Goal: Task Accomplishment & Management: Use online tool/utility

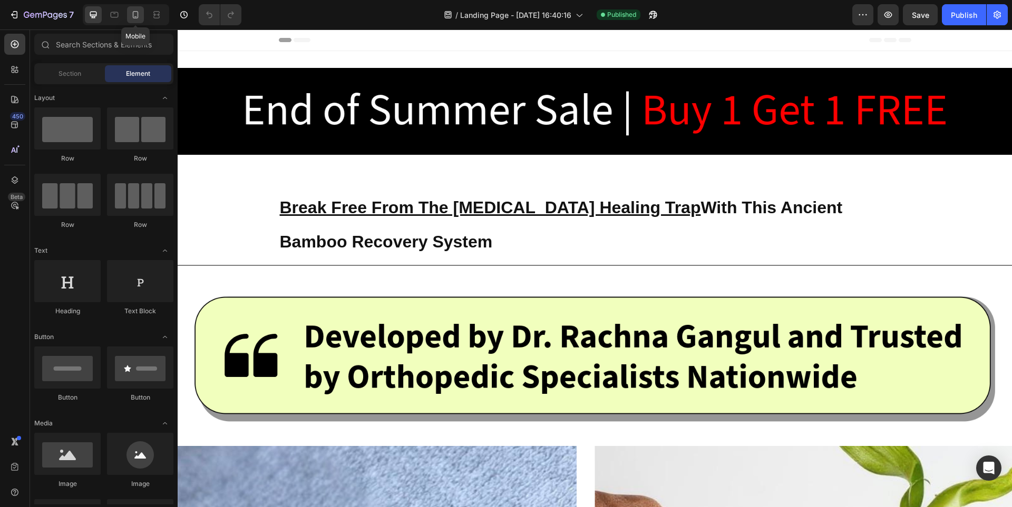
click at [129, 23] on div at bounding box center [135, 14] width 17 height 17
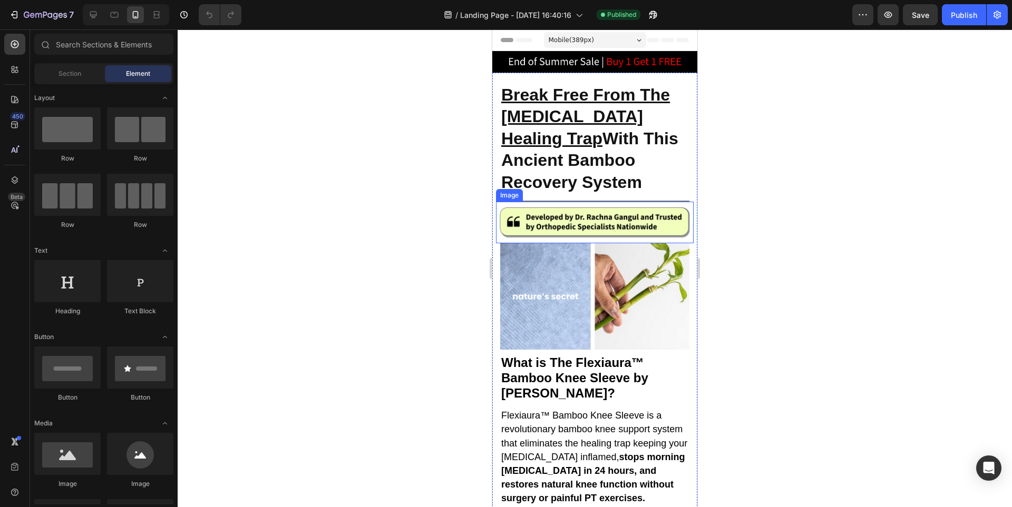
drag, startPoint x: 593, startPoint y: 237, endPoint x: 586, endPoint y: 231, distance: 9.1
click at [591, 236] on img at bounding box center [595, 222] width 198 height 41
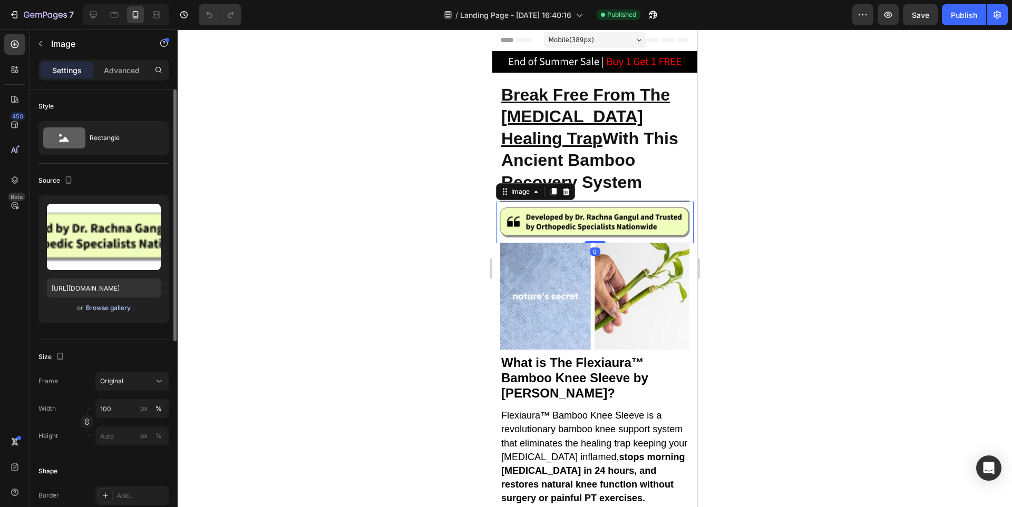
click at [94, 309] on div "Browse gallery" at bounding box center [108, 308] width 45 height 9
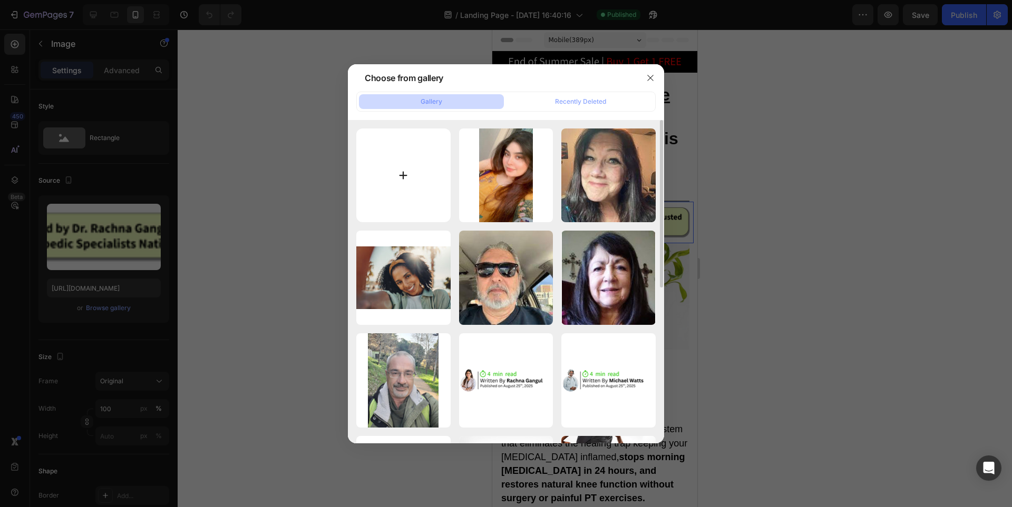
click at [359, 155] on input "file" at bounding box center [403, 176] width 94 height 94
type input "C:\fakepath\Natures Secret (420 x 100 px).png"
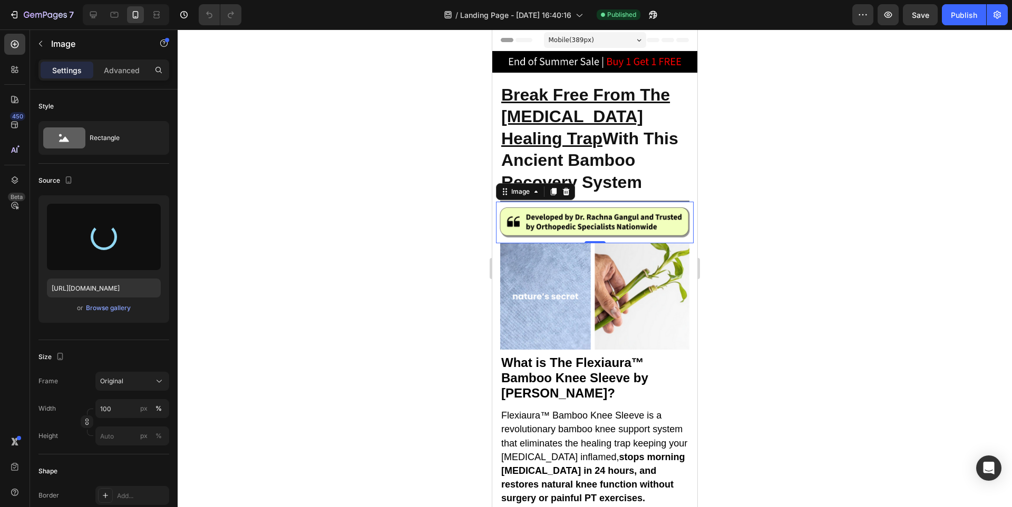
type input "[URL][DOMAIN_NAME]"
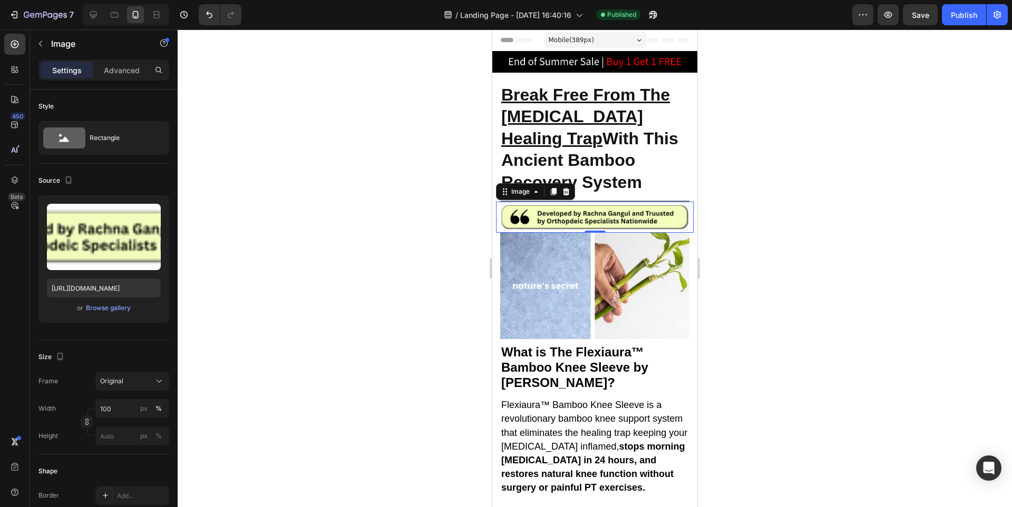
click at [814, 200] on div at bounding box center [595, 269] width 834 height 478
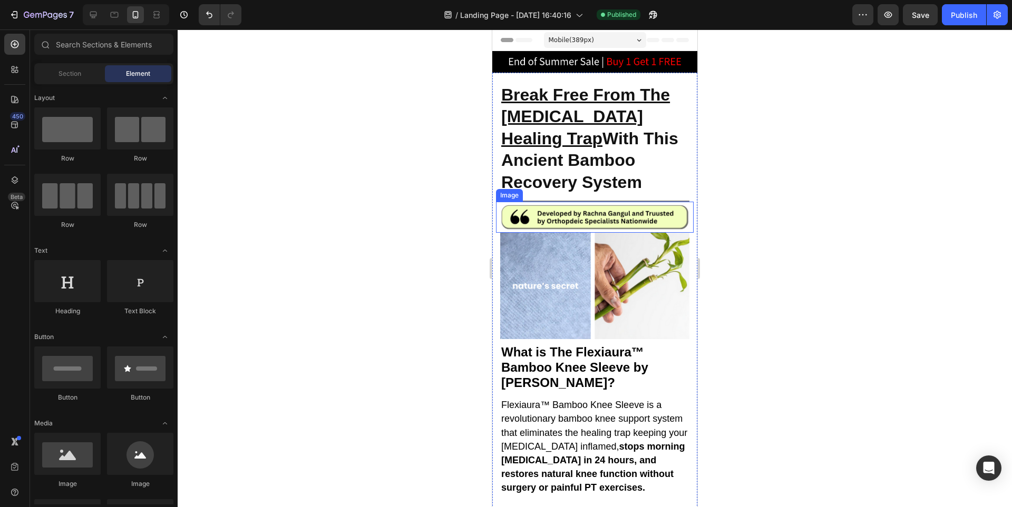
click at [637, 220] on img at bounding box center [595, 217] width 198 height 31
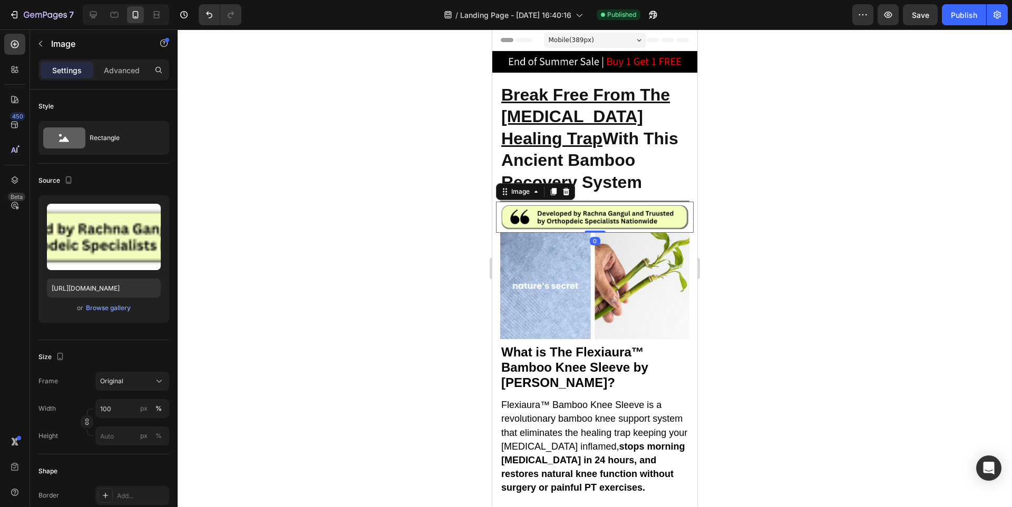
click at [109, 79] on div "Settings Advanced" at bounding box center [103, 70] width 131 height 21
click at [113, 71] on p "Advanced" at bounding box center [122, 70] width 36 height 11
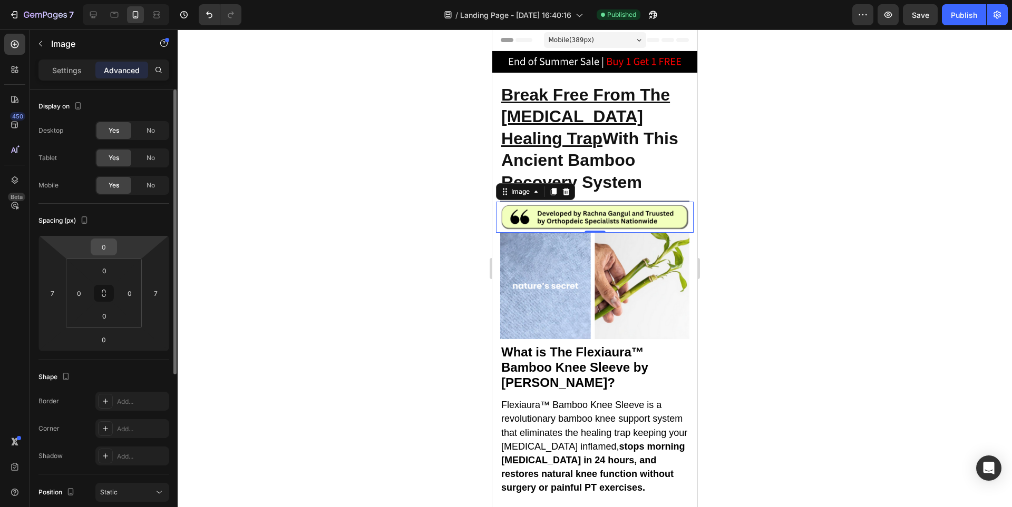
click at [101, 242] on input "0" at bounding box center [103, 247] width 21 height 16
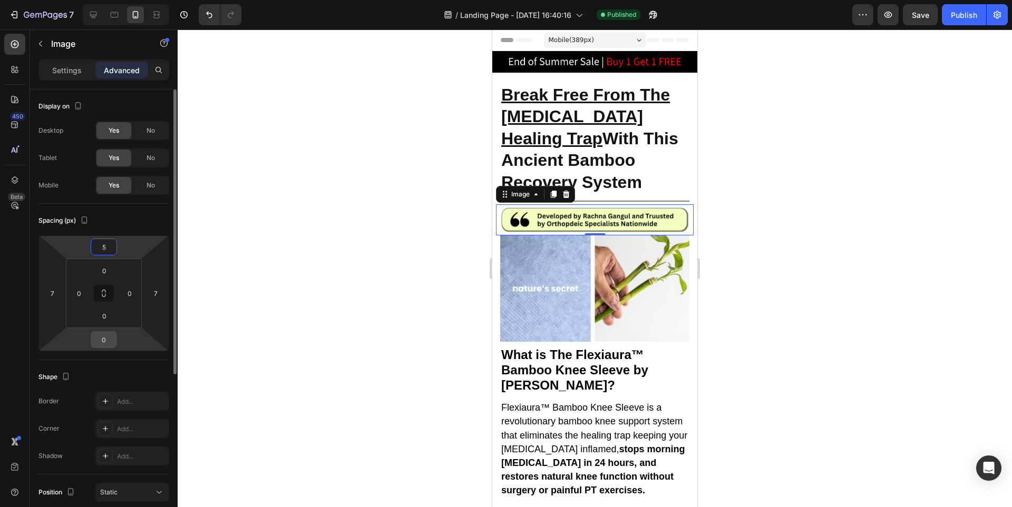
type input "5"
click at [101, 337] on input "0" at bounding box center [103, 340] width 21 height 16
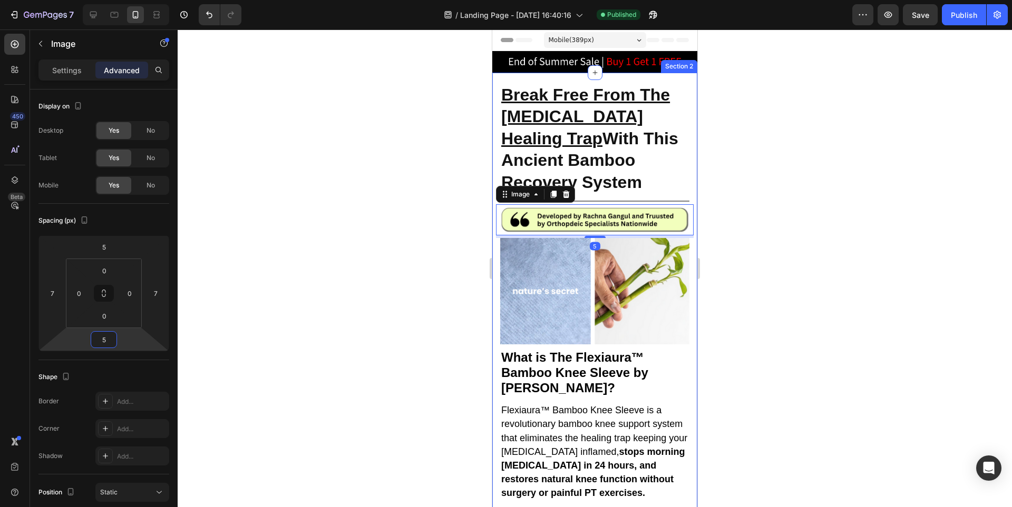
type input "5"
click at [788, 180] on div at bounding box center [595, 269] width 834 height 478
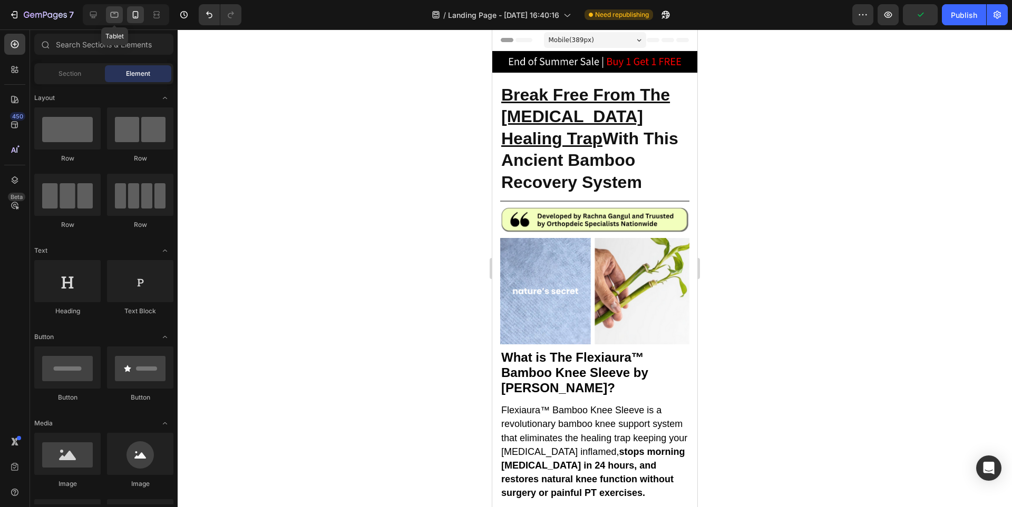
click at [113, 17] on icon at bounding box center [115, 15] width 8 height 6
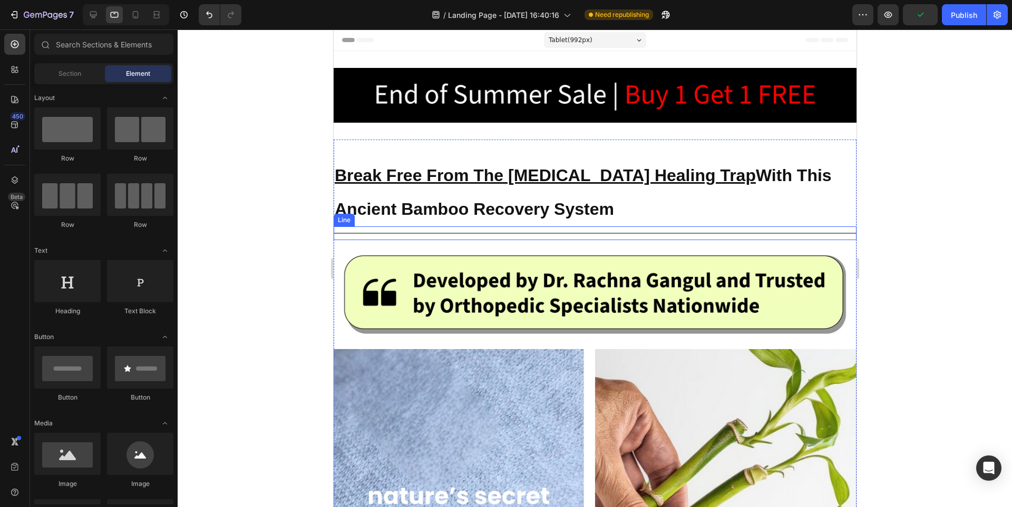
click at [485, 284] on img at bounding box center [594, 294] width 523 height 109
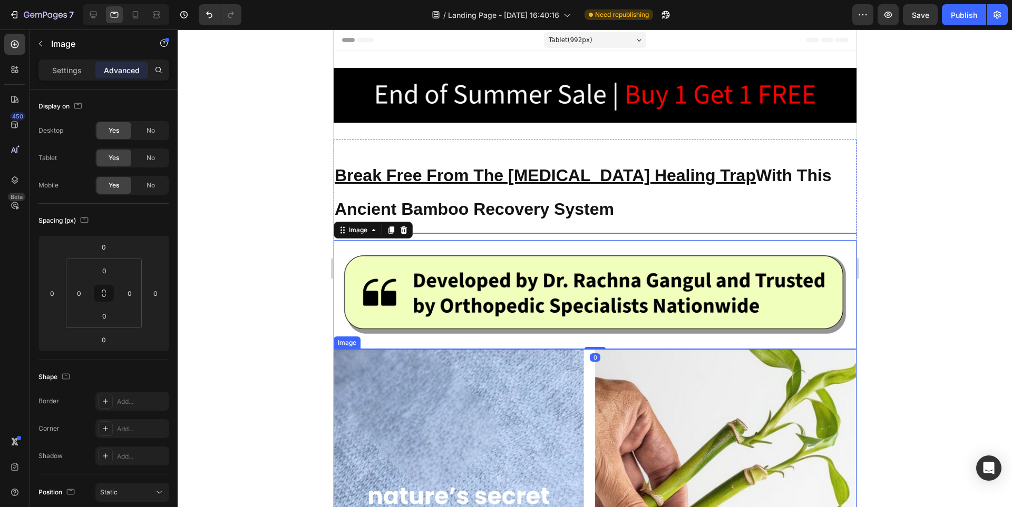
click at [61, 69] on p "Settings" at bounding box center [67, 70] width 30 height 11
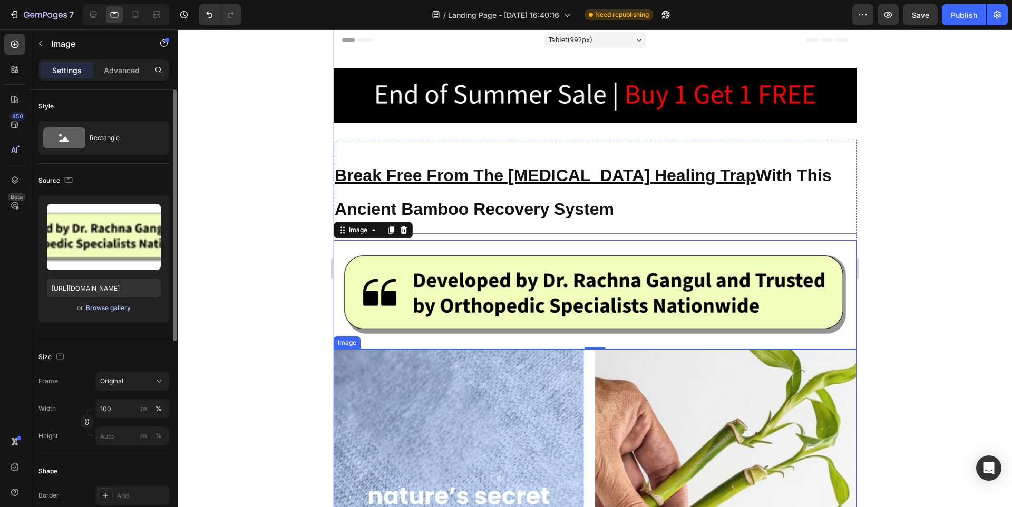
click at [94, 309] on div "Browse gallery" at bounding box center [108, 308] width 45 height 9
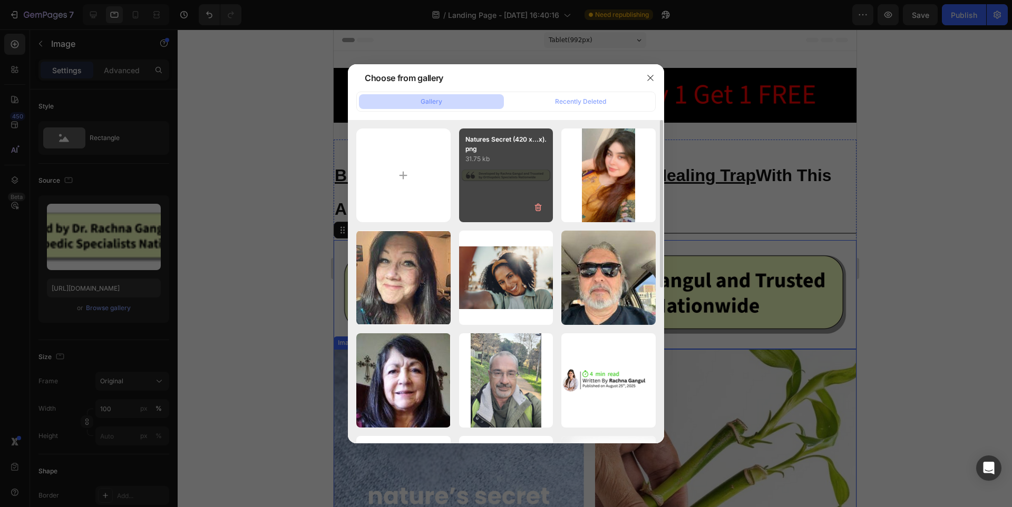
click at [506, 170] on div "Natures Secret (420 x...x).png 31.75 kb" at bounding box center [506, 176] width 94 height 94
type input "[URL][DOMAIN_NAME]"
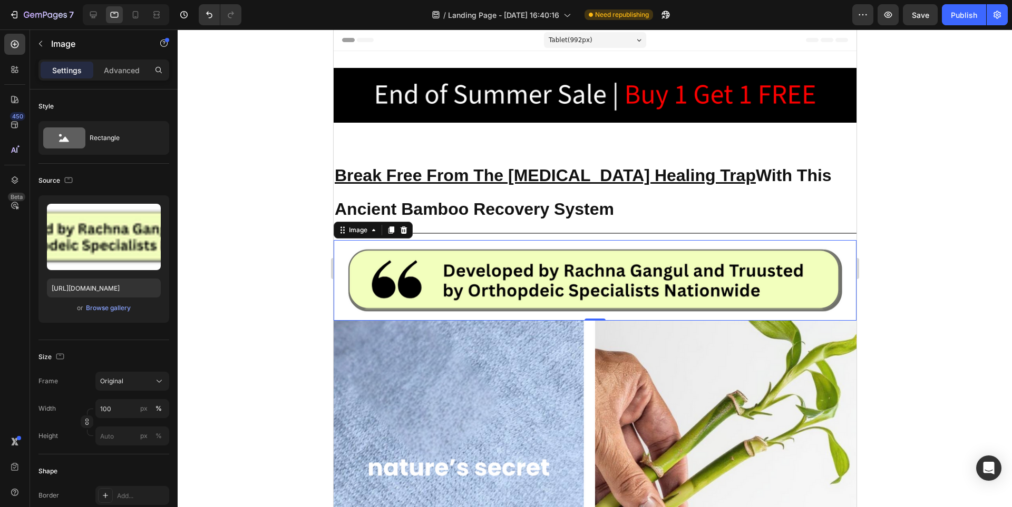
click at [895, 224] on div at bounding box center [595, 269] width 834 height 478
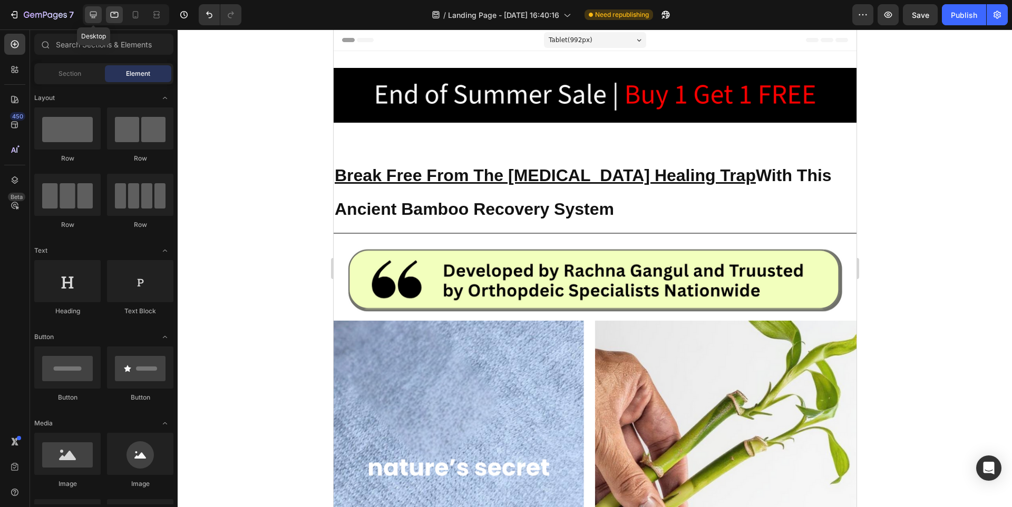
click at [90, 15] on icon at bounding box center [93, 15] width 7 height 7
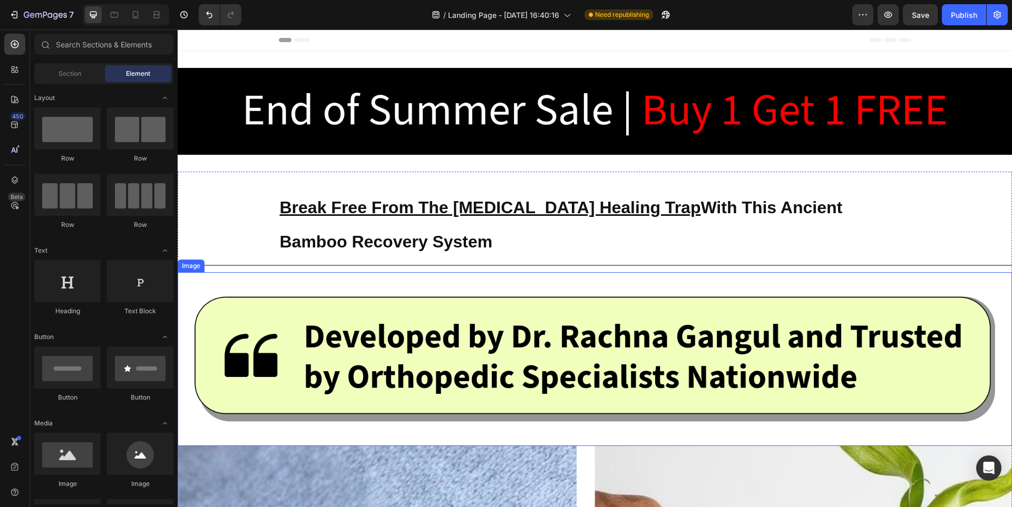
click at [359, 329] on img at bounding box center [595, 359] width 834 height 174
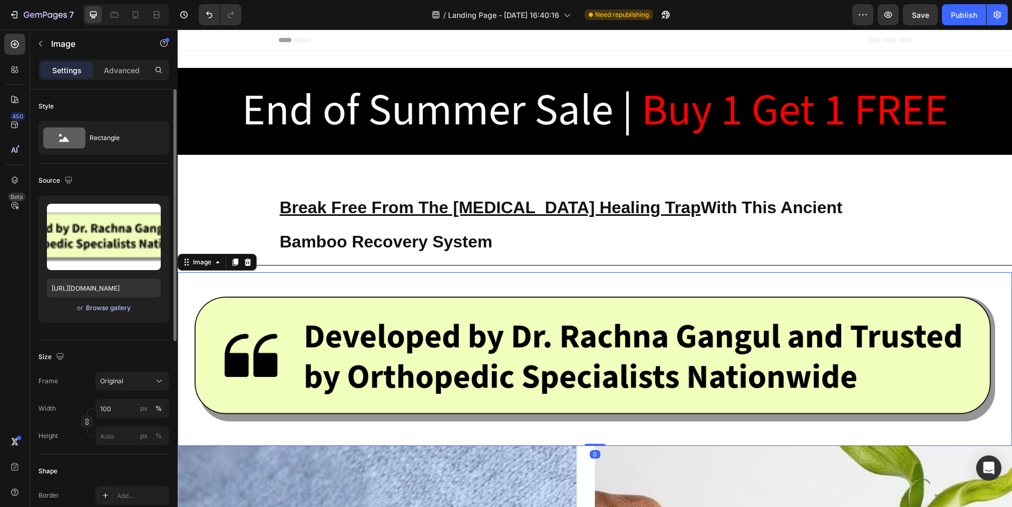
click at [124, 306] on div "Browse gallery" at bounding box center [108, 308] width 45 height 9
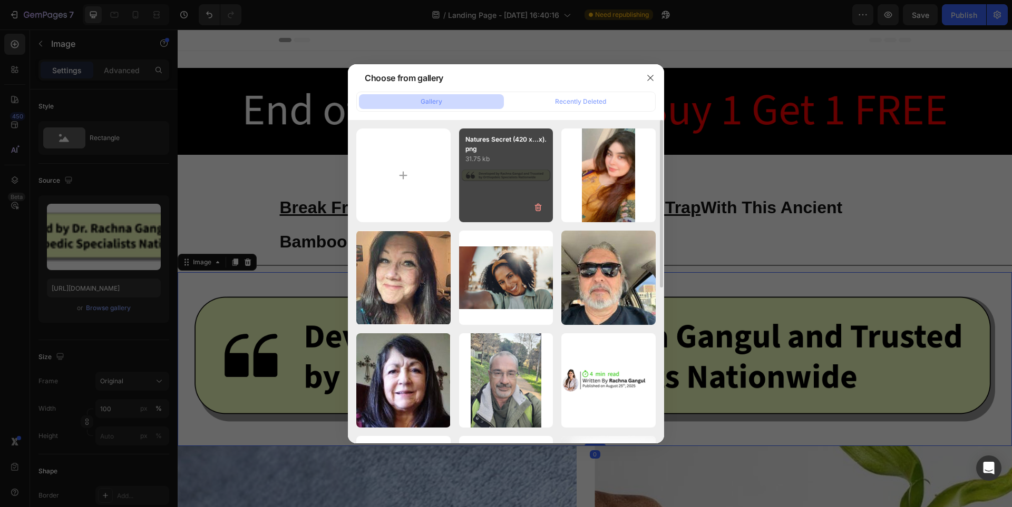
click at [479, 183] on div "Natures Secret (420 x...x).png 31.75 kb" at bounding box center [506, 176] width 94 height 94
type input "[URL][DOMAIN_NAME]"
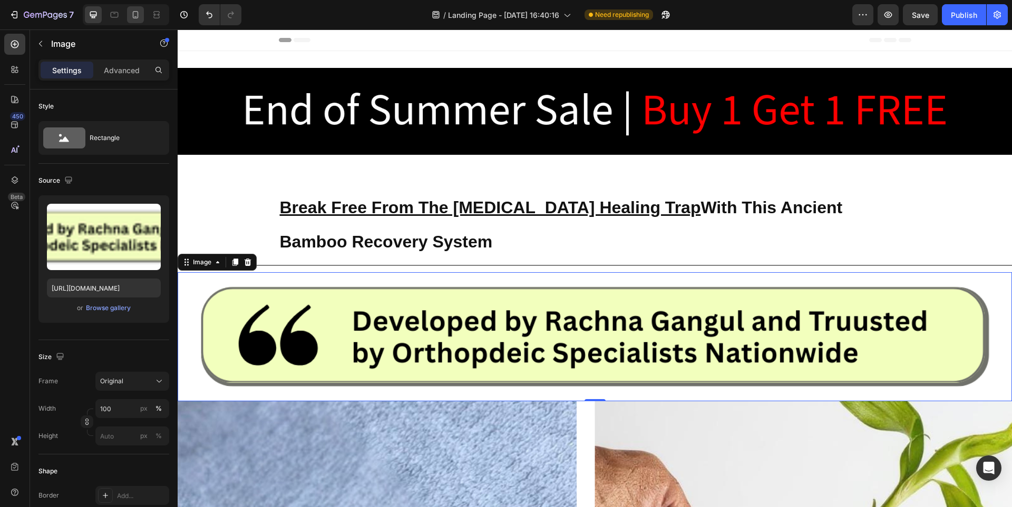
click at [128, 13] on div at bounding box center [135, 14] width 17 height 17
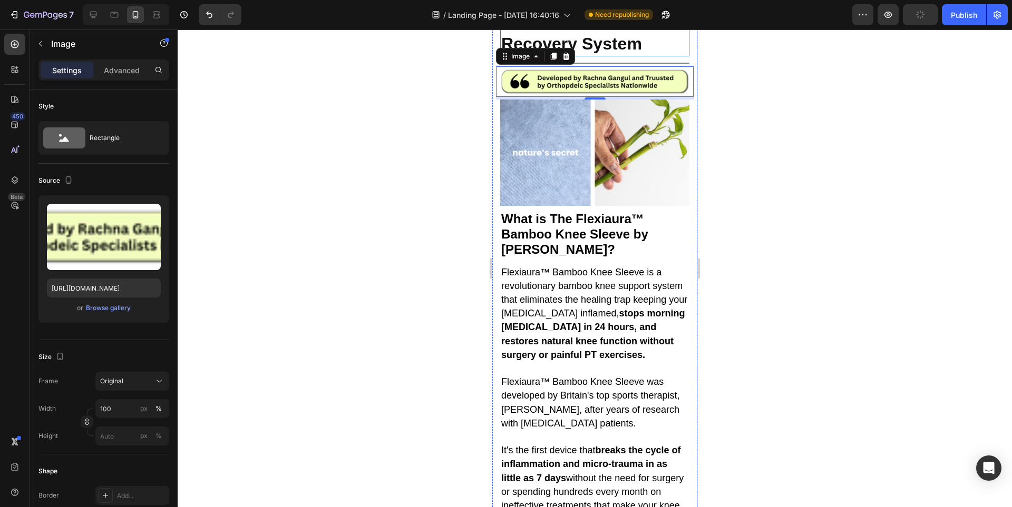
click at [788, 155] on div at bounding box center [595, 269] width 834 height 478
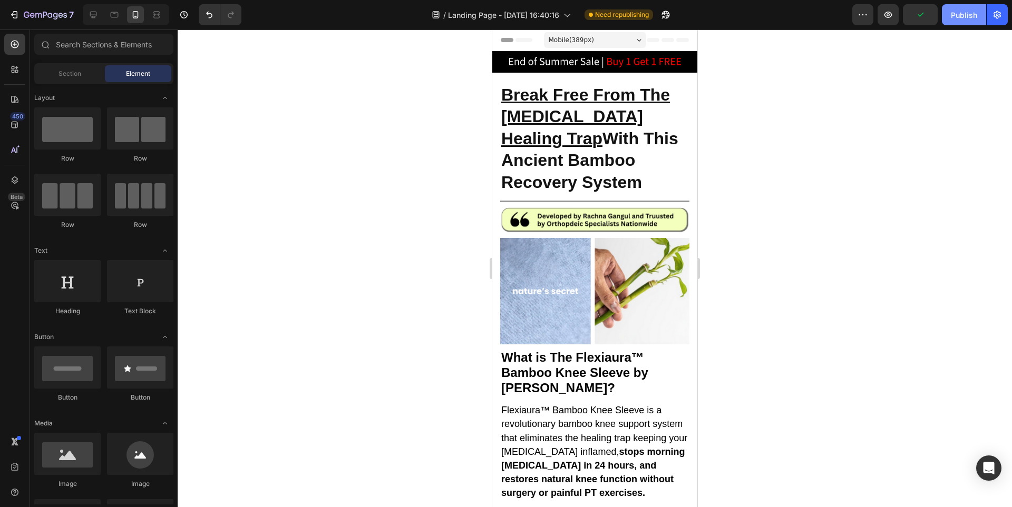
click at [952, 12] on div "Publish" at bounding box center [964, 14] width 26 height 11
click at [607, 229] on img at bounding box center [595, 219] width 198 height 31
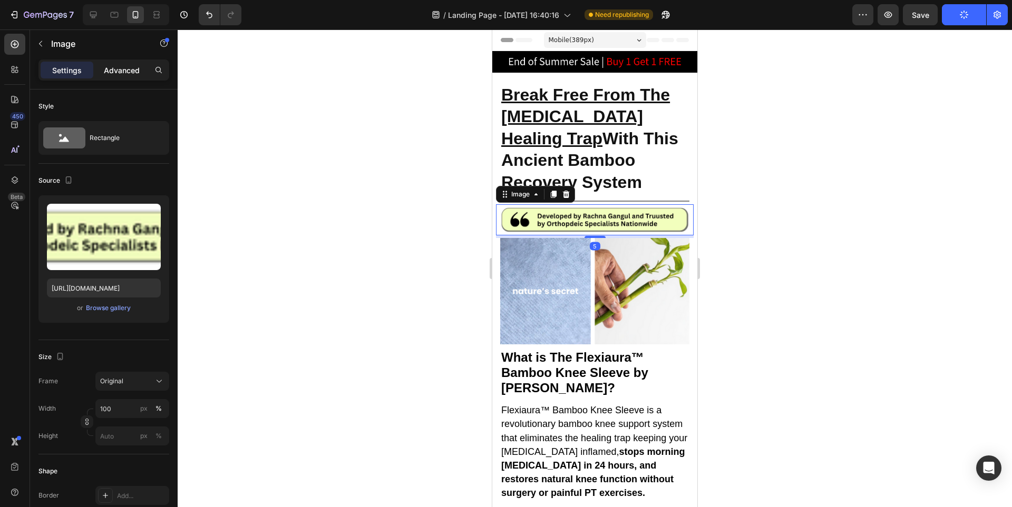
click at [120, 71] on p "Advanced" at bounding box center [122, 70] width 36 height 11
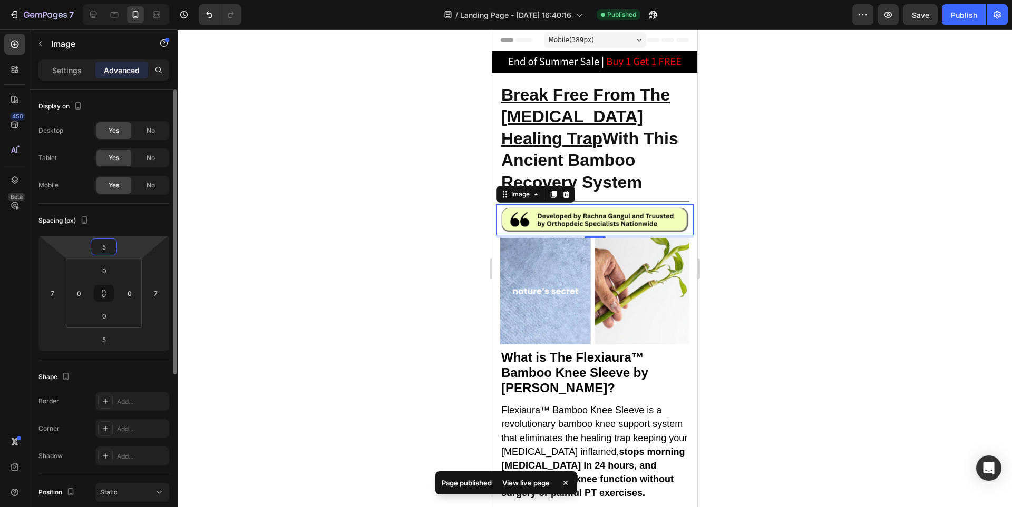
click at [100, 245] on input "5" at bounding box center [103, 247] width 21 height 16
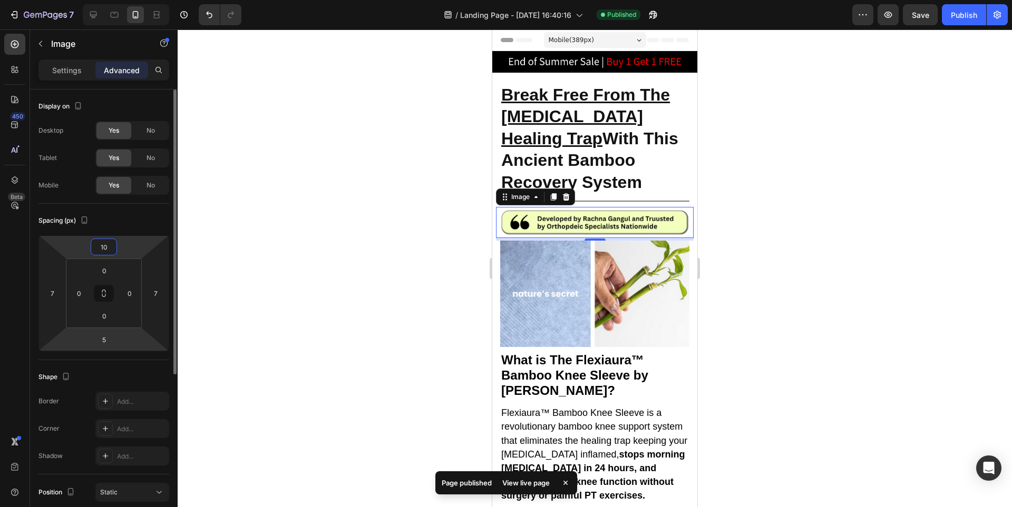
type input "10"
click at [105, 0] on html "7 Version history / Landing Page - [DATE] 16:40:16 Published Preview Save Publi…" at bounding box center [506, 0] width 1012 height 0
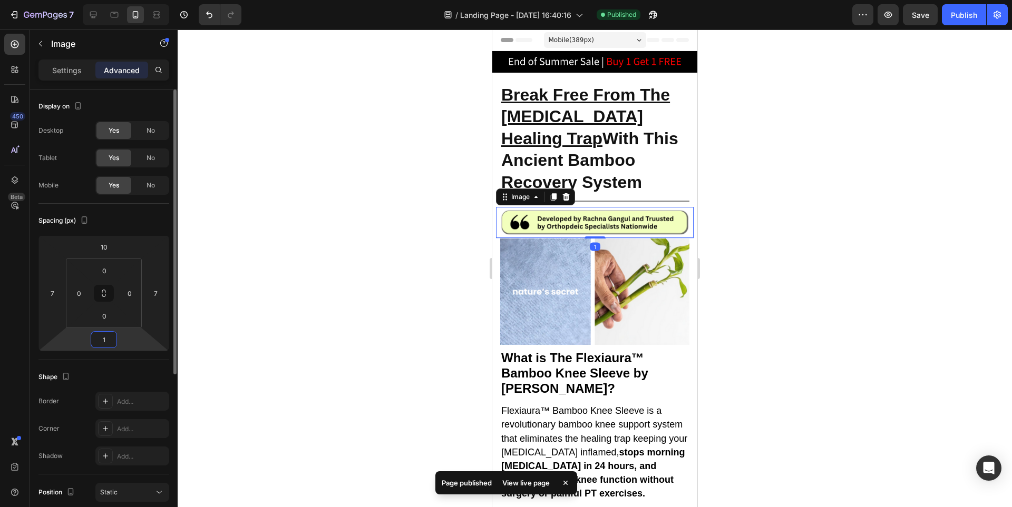
type input "10"
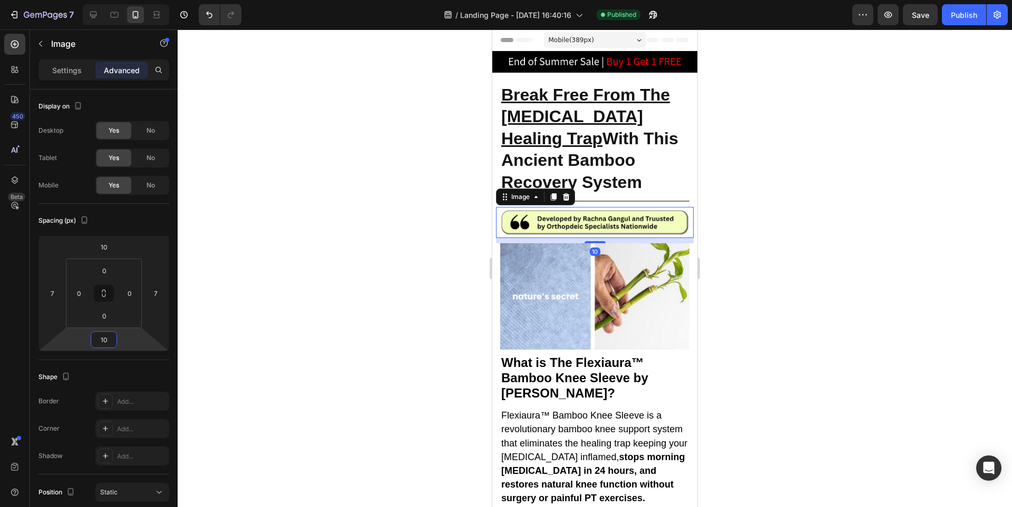
click at [805, 281] on div at bounding box center [595, 269] width 834 height 478
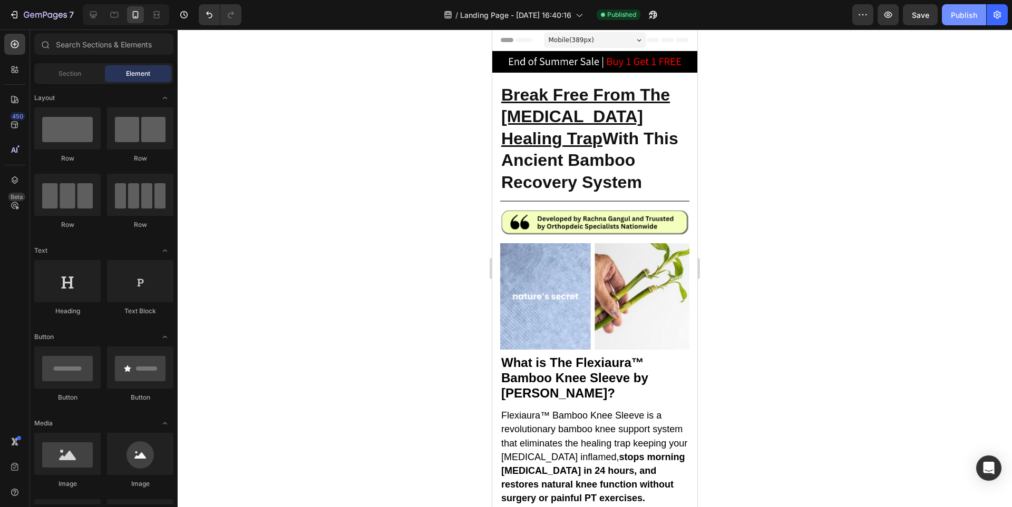
click at [965, 13] on div "Publish" at bounding box center [964, 14] width 26 height 11
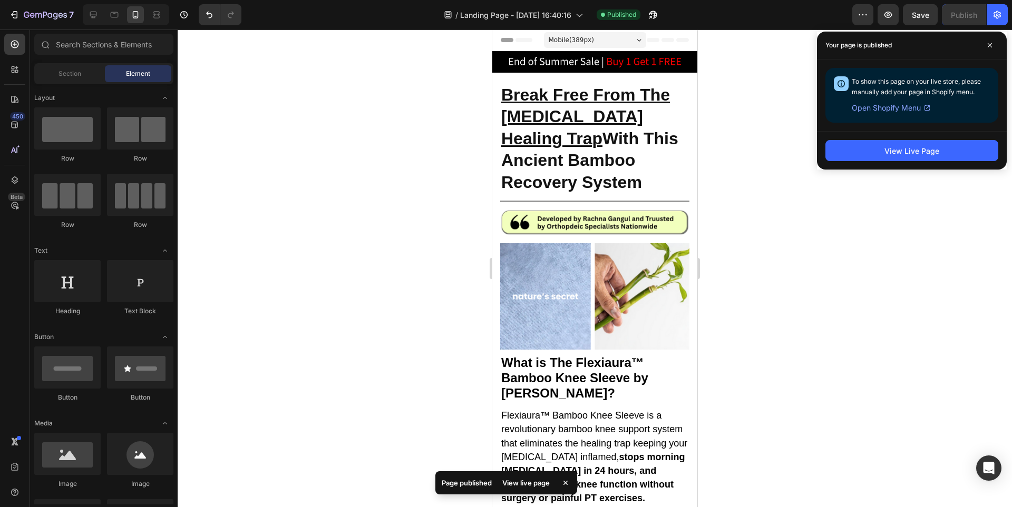
drag, startPoint x: 692, startPoint y: 439, endPoint x: 1194, endPoint y: 70, distance: 623.3
click at [25, 6] on button "7" at bounding box center [41, 14] width 74 height 21
